Goal: Use online tool/utility: Utilize a website feature to perform a specific function

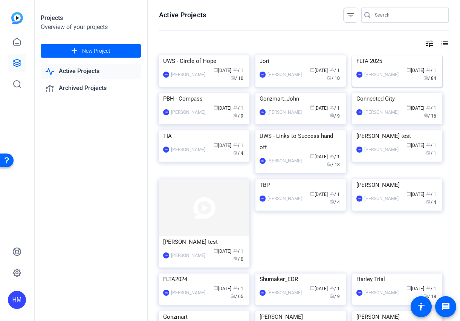
click at [373, 55] on img at bounding box center [397, 55] width 90 height 0
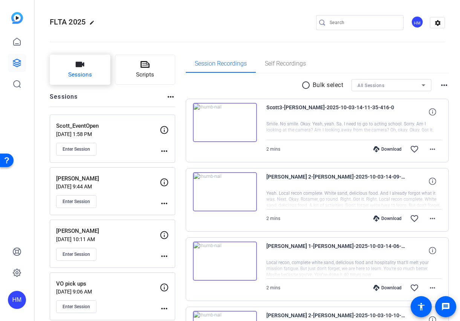
click at [74, 64] on button "Sessions" at bounding box center [80, 70] width 61 height 30
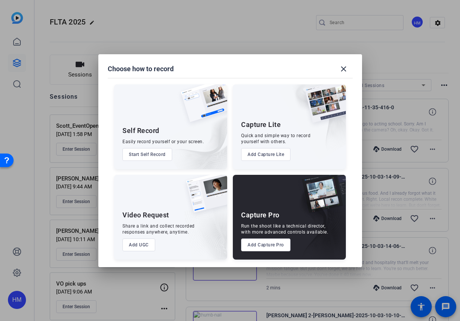
click at [256, 230] on div "Run the shoot like a technical director, with more advanced controls available." at bounding box center [284, 229] width 87 height 12
click at [257, 241] on button "Add Capture Pro" at bounding box center [265, 244] width 49 height 13
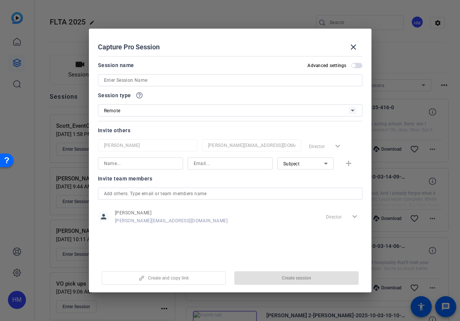
click at [194, 79] on input at bounding box center [230, 80] width 252 height 9
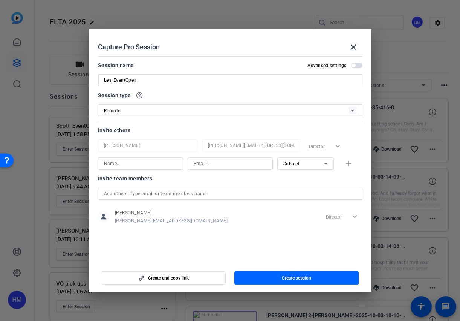
type input "Len_EventOpen"
click at [299, 276] on span "Create session" at bounding box center [296, 278] width 29 height 6
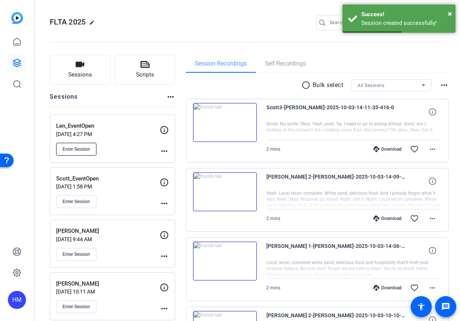
click at [80, 143] on button "Enter Session" at bounding box center [76, 149] width 40 height 13
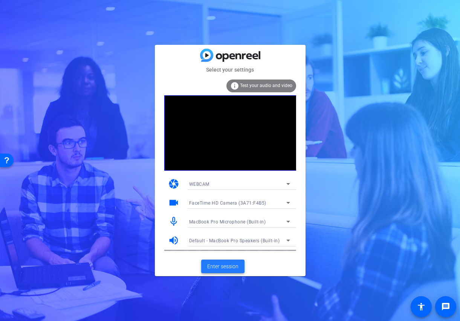
click at [223, 265] on span "Enter session" at bounding box center [222, 267] width 31 height 8
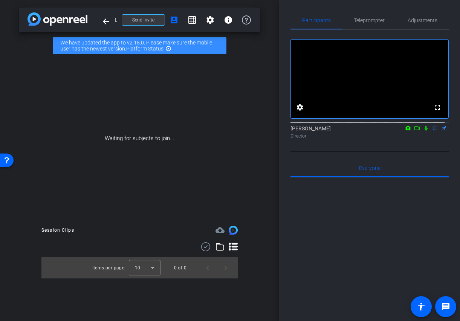
click at [134, 20] on span "Send invite" at bounding box center [143, 20] width 22 height 6
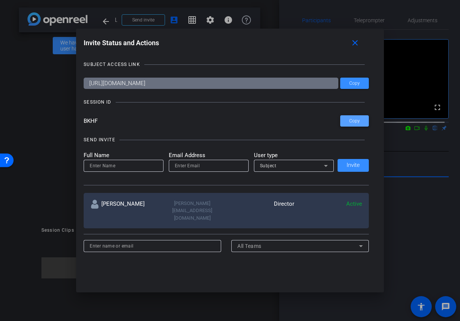
click at [354, 121] on span "Copy" at bounding box center [354, 121] width 11 height 6
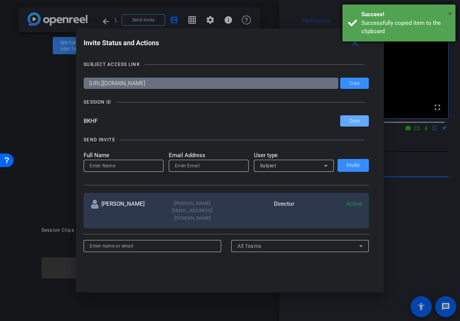
click at [449, 14] on span "×" at bounding box center [450, 13] width 4 height 9
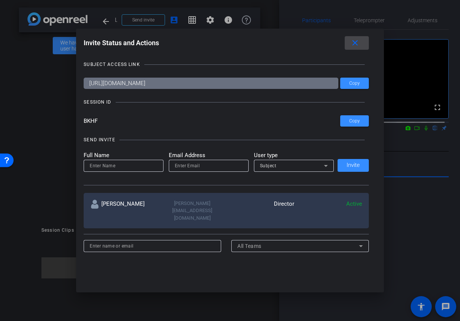
click at [357, 41] on mat-icon "close" at bounding box center [354, 42] width 9 height 9
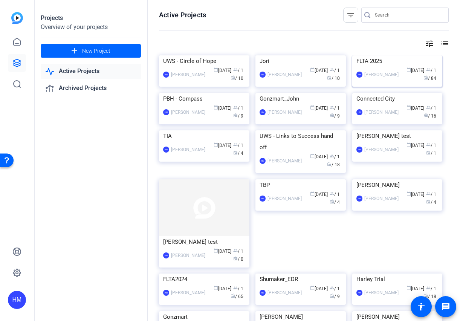
click at [362, 55] on img at bounding box center [397, 55] width 90 height 0
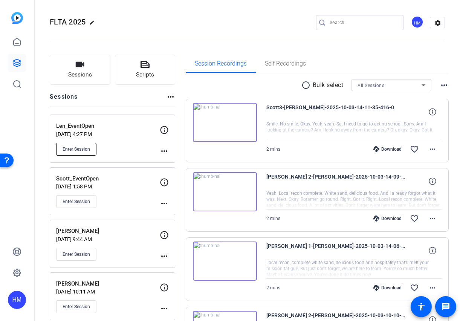
click at [76, 148] on span "Enter Session" at bounding box center [76, 149] width 27 height 6
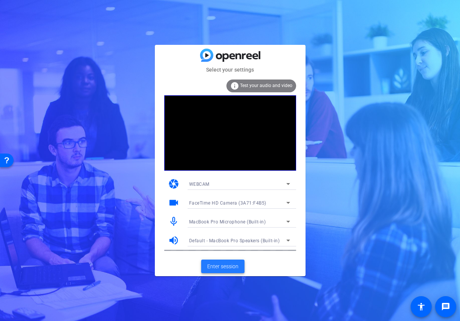
click at [228, 265] on span "Enter session" at bounding box center [222, 267] width 31 height 8
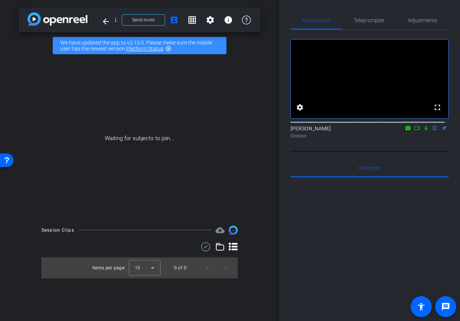
click at [414, 131] on icon at bounding box center [417, 127] width 6 height 5
click at [423, 131] on icon at bounding box center [426, 127] width 6 height 5
click at [414, 131] on icon at bounding box center [417, 127] width 6 height 5
click at [433, 131] on icon at bounding box center [434, 128] width 3 height 5
click at [139, 20] on span "Send invite" at bounding box center [143, 20] width 22 height 6
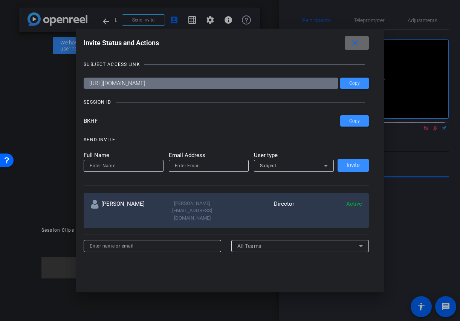
click at [354, 44] on mat-icon "close" at bounding box center [354, 42] width 9 height 9
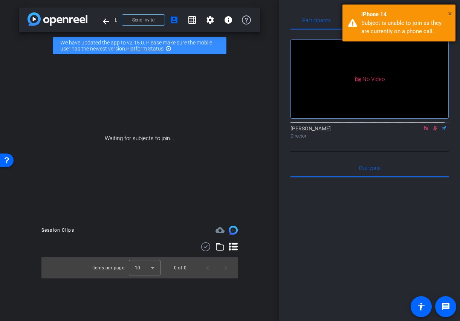
click at [450, 12] on span "×" at bounding box center [450, 13] width 4 height 9
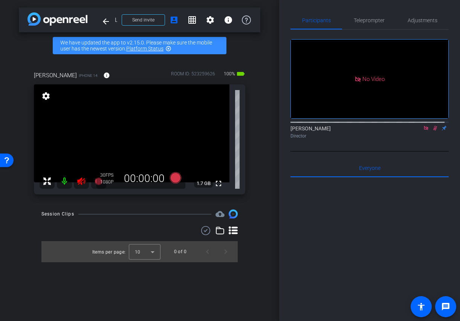
click at [78, 182] on icon at bounding box center [81, 181] width 8 height 8
click at [432, 131] on icon at bounding box center [435, 127] width 6 height 5
click at [419, 18] on span "Adjustments" at bounding box center [423, 20] width 30 height 5
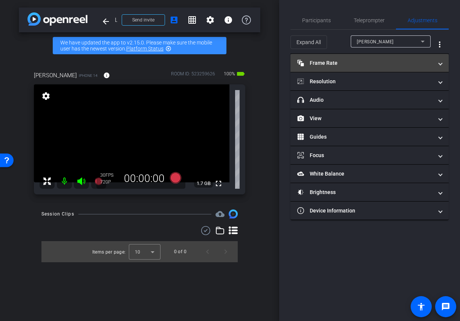
click at [441, 63] on span at bounding box center [440, 63] width 3 height 8
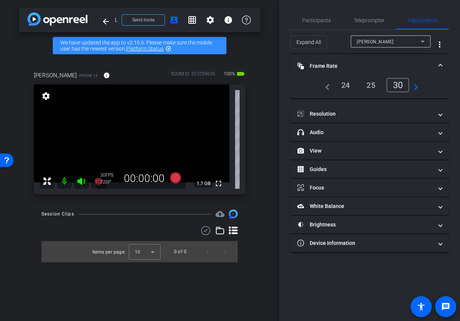
click at [349, 85] on div "24" at bounding box center [346, 85] width 20 height 13
click at [441, 64] on span at bounding box center [440, 66] width 3 height 8
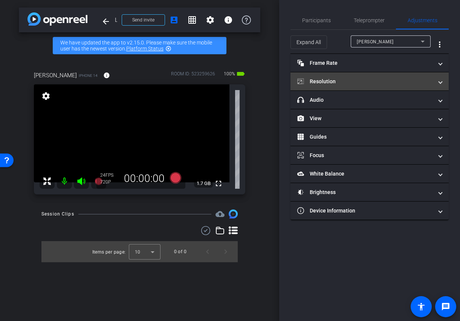
click at [438, 84] on span "Resolution" at bounding box center [368, 82] width 142 height 8
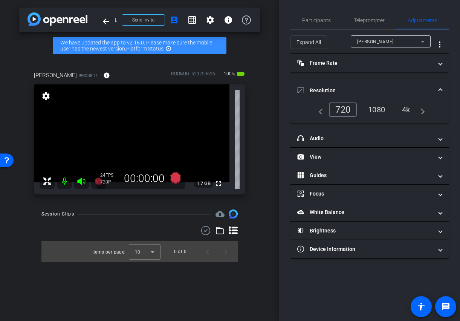
click at [405, 109] on div "4k" at bounding box center [406, 109] width 20 height 13
click at [440, 88] on span at bounding box center [440, 91] width 3 height 8
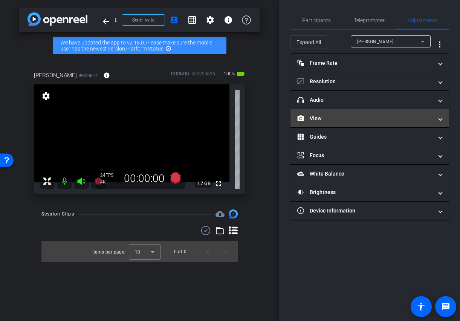
click at [442, 120] on mat-expansion-panel-header "View" at bounding box center [369, 118] width 158 height 18
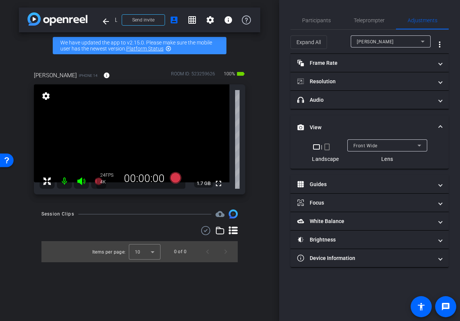
click at [420, 144] on icon at bounding box center [419, 145] width 9 height 9
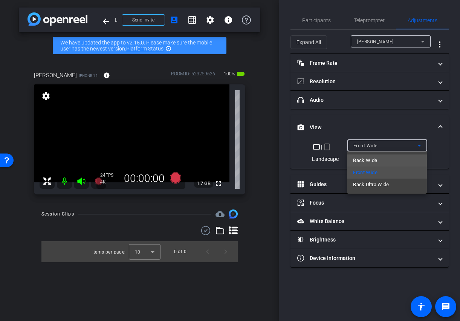
click at [388, 160] on mat-option "Back Wide" at bounding box center [387, 160] width 80 height 12
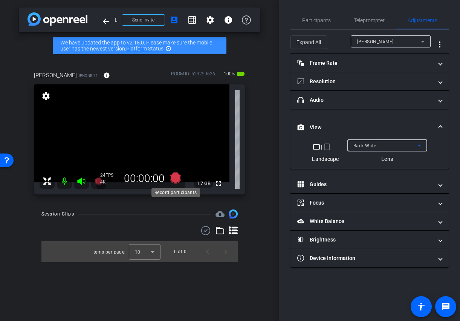
click at [176, 177] on icon at bounding box center [174, 177] width 11 height 11
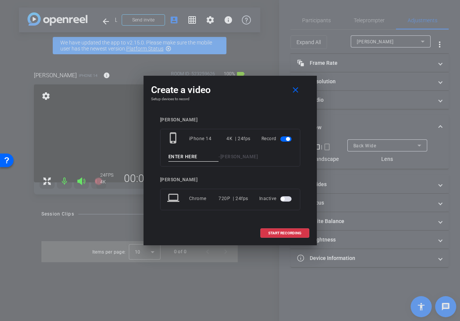
click at [181, 155] on input at bounding box center [193, 156] width 50 height 9
type input "Len 1"
click at [285, 233] on span "START RECORDING" at bounding box center [284, 233] width 33 height 4
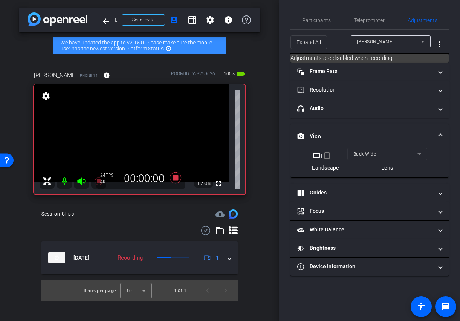
click at [137, 138] on video at bounding box center [131, 133] width 195 height 98
click at [442, 130] on mat-expansion-panel-header "View" at bounding box center [369, 136] width 158 height 24
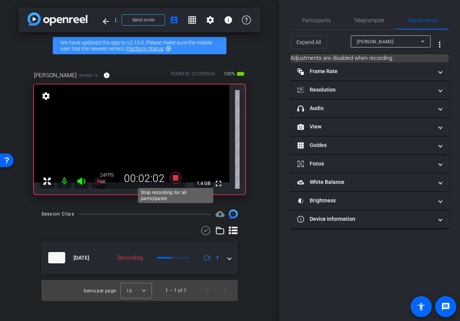
click at [175, 179] on icon at bounding box center [174, 177] width 11 height 11
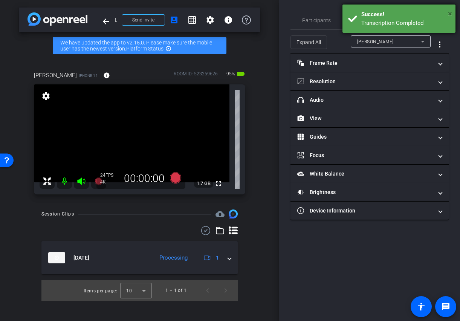
click at [449, 15] on span "×" at bounding box center [450, 13] width 4 height 9
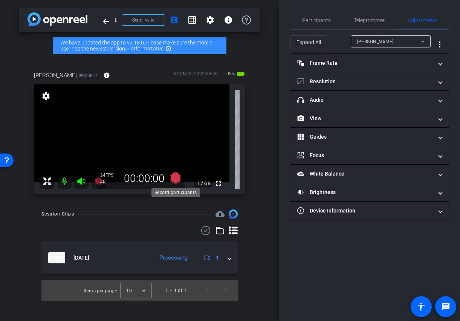
click at [174, 179] on icon at bounding box center [174, 177] width 11 height 11
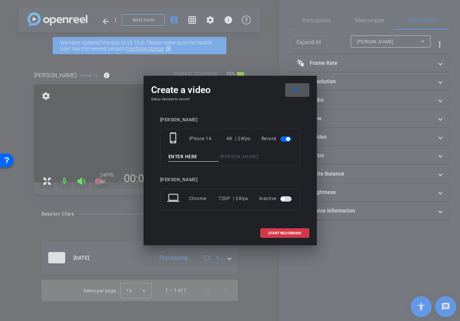
click at [180, 157] on input at bounding box center [193, 156] width 50 height 9
type input "K"
type input "Len 3"
click at [288, 232] on span "START RECORDING" at bounding box center [284, 233] width 33 height 4
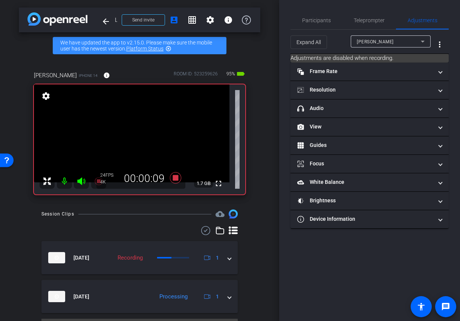
click at [119, 103] on video at bounding box center [131, 133] width 195 height 98
click at [175, 177] on icon at bounding box center [174, 177] width 11 height 11
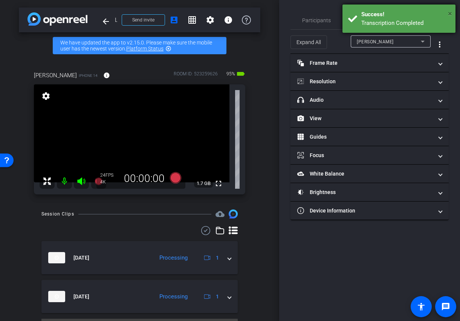
click at [450, 13] on span "×" at bounding box center [450, 13] width 4 height 9
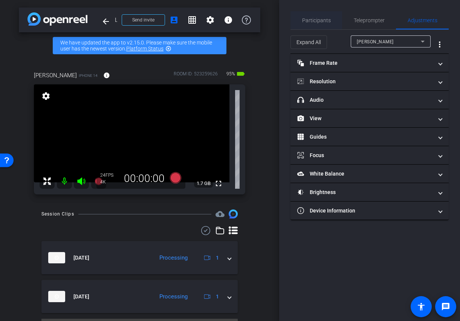
click at [315, 19] on span "Participants" at bounding box center [316, 20] width 29 height 5
